Goal: Task Accomplishment & Management: Use online tool/utility

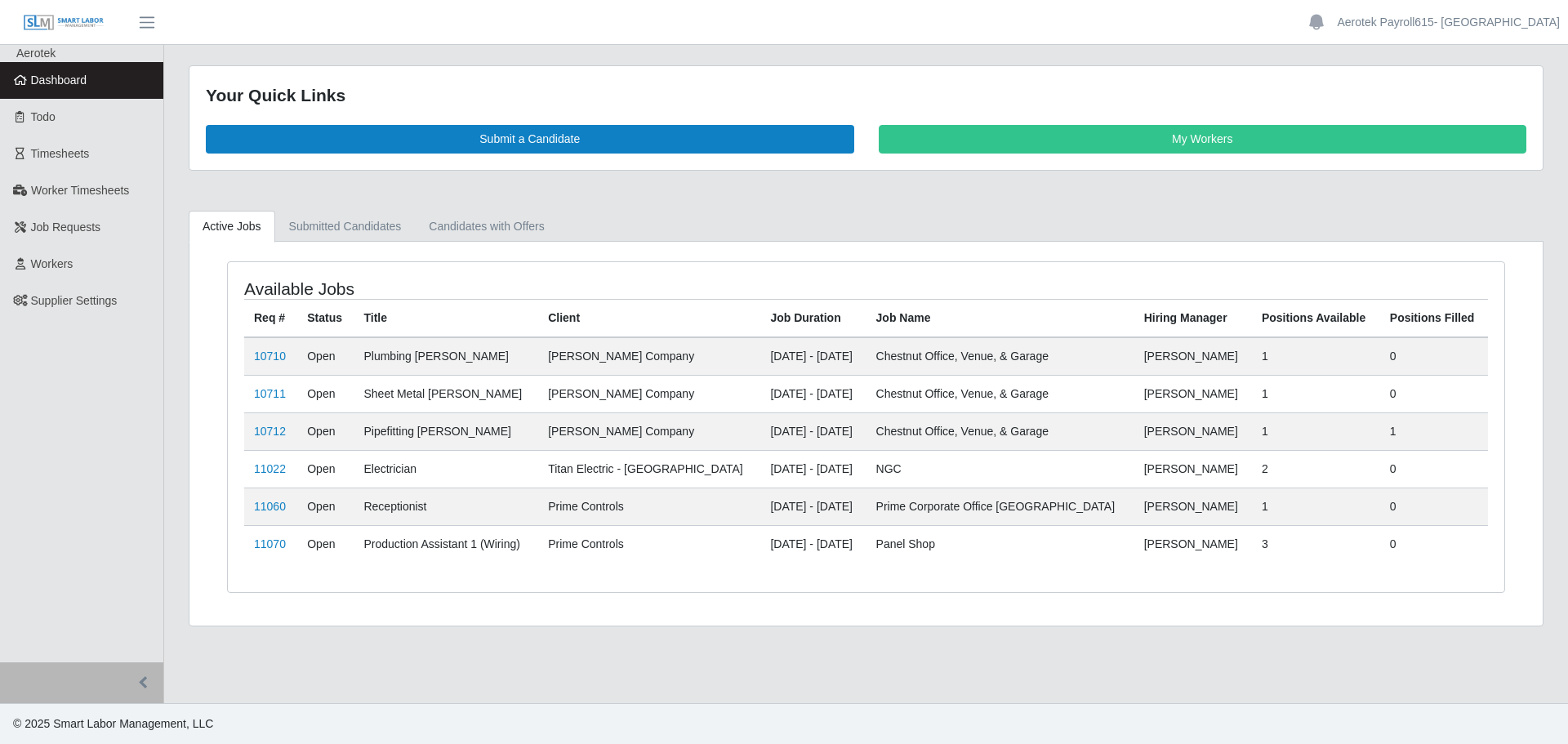
click at [60, 82] on span "Dashboard" at bounding box center [60, 80] width 57 height 13
click at [71, 154] on span "Timesheets" at bounding box center [60, 154] width 59 height 13
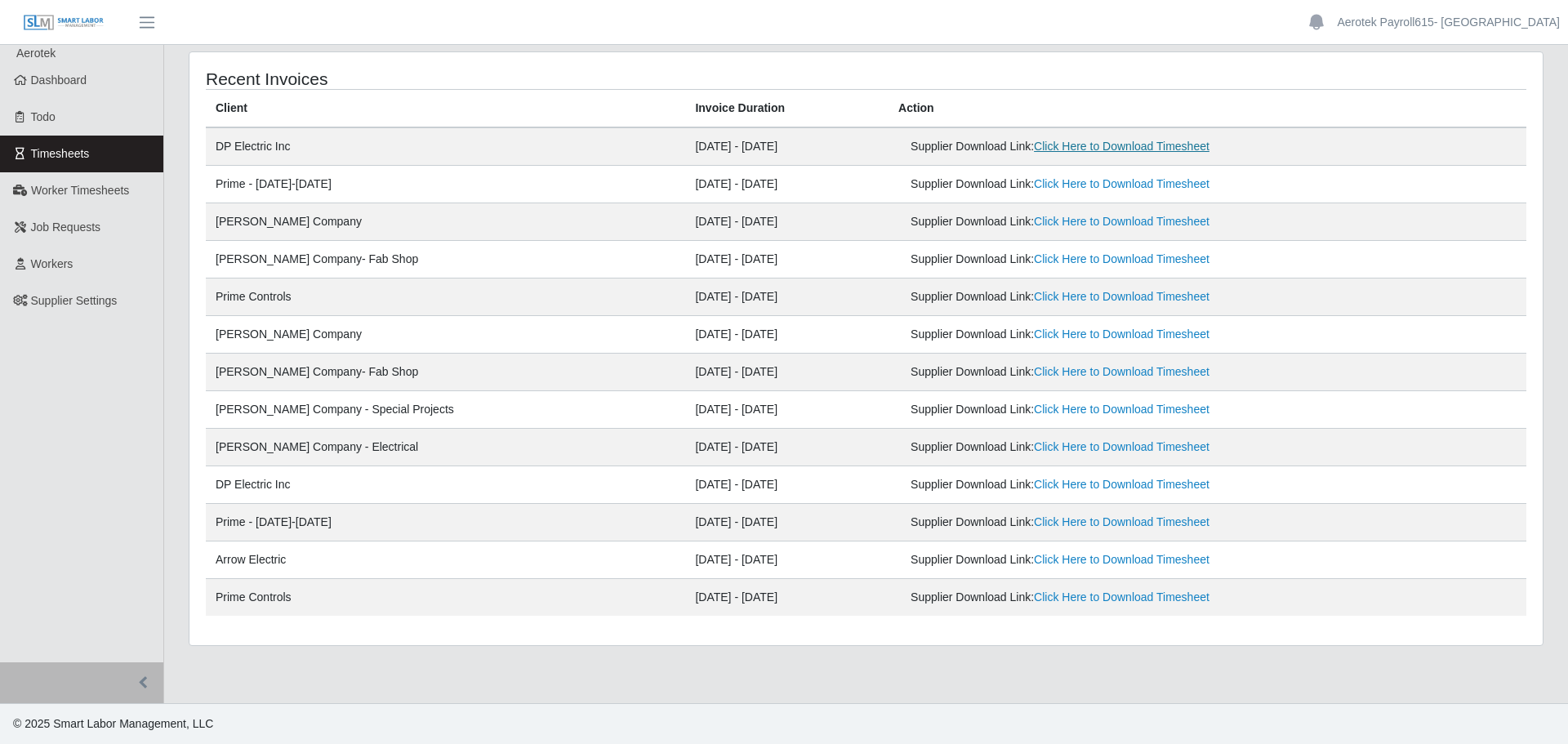
click at [1067, 149] on link "Click Here to Download Timesheet" at bounding box center [1122, 146] width 176 height 13
click at [1111, 148] on link "Click Here to Download Timesheet" at bounding box center [1122, 146] width 176 height 13
